Goal: Task Accomplishment & Management: Manage account settings

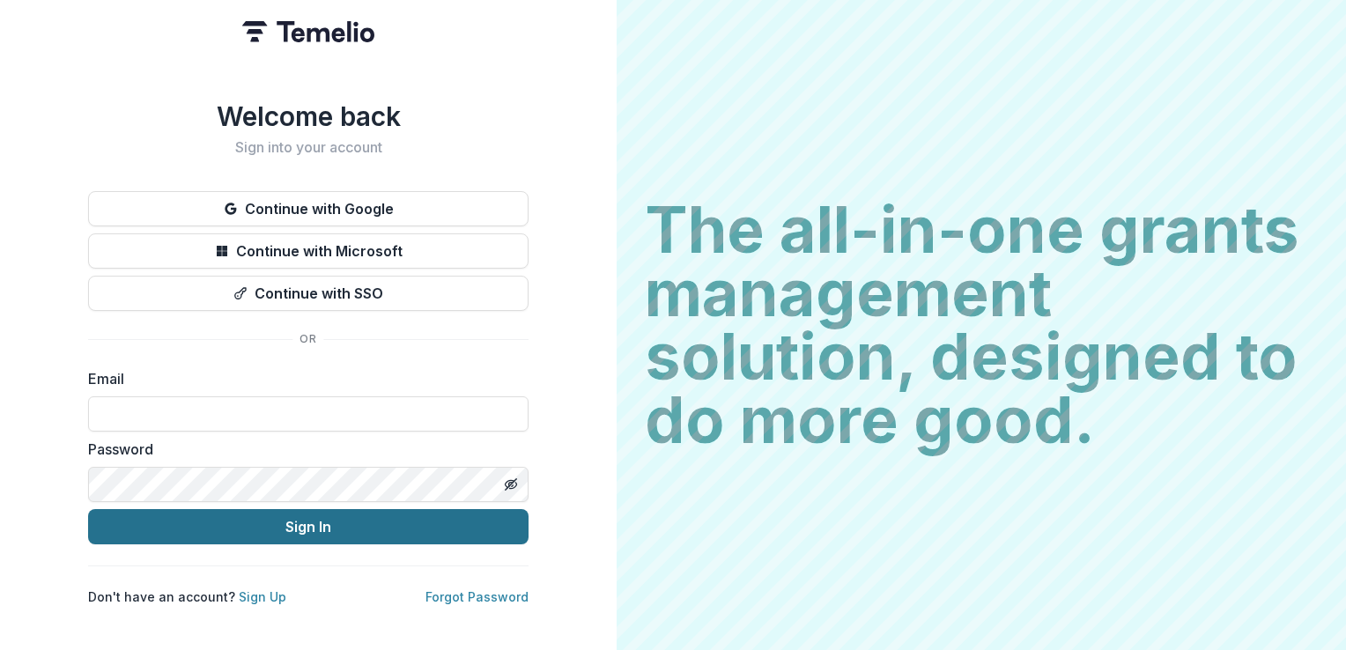
type input "**********"
click at [318, 517] on button "Sign In" at bounding box center [308, 526] width 440 height 35
